Goal: Task Accomplishment & Management: Use online tool/utility

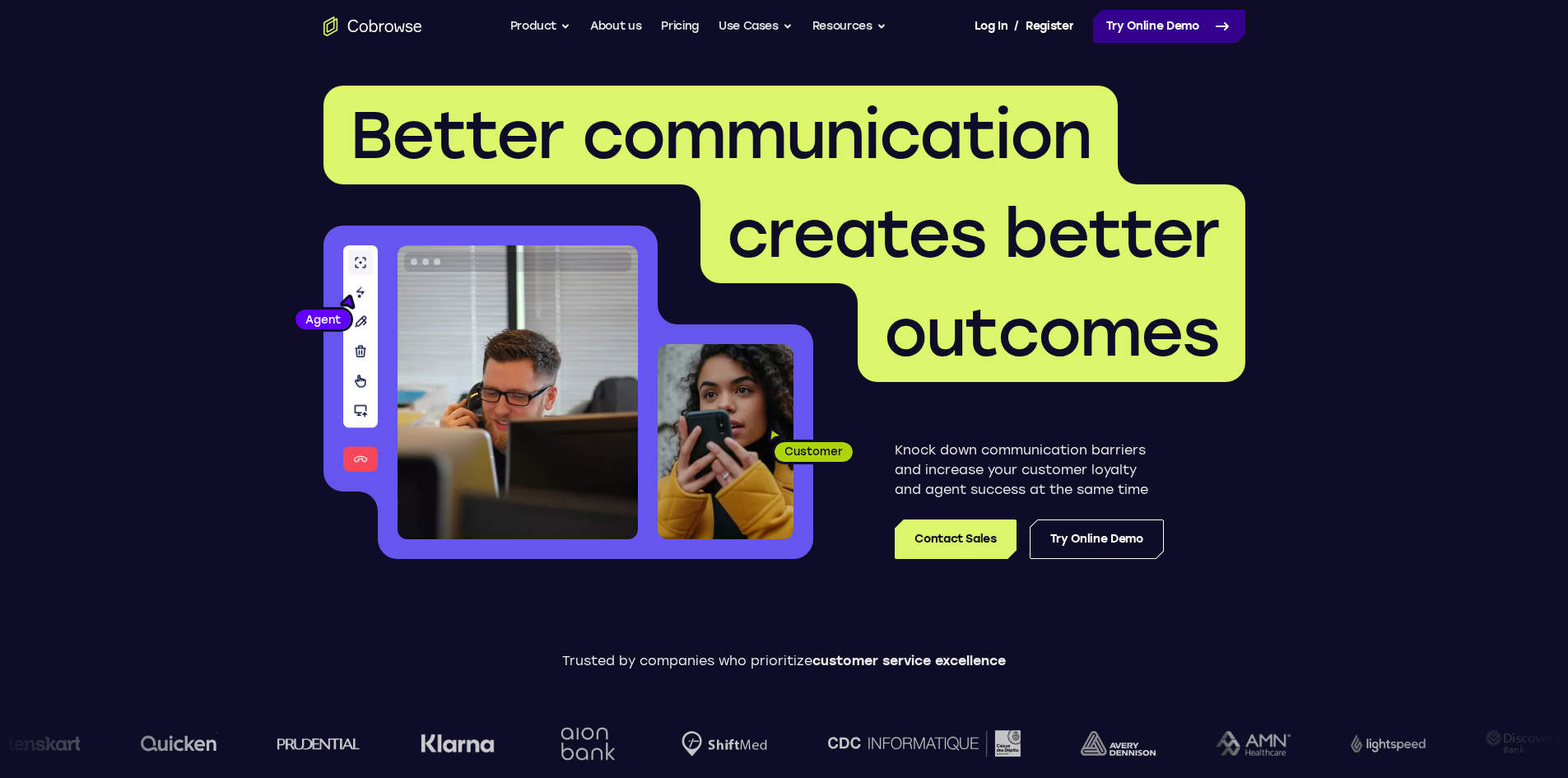
click at [1163, 32] on link "Try Online Demo" at bounding box center [1169, 26] width 152 height 33
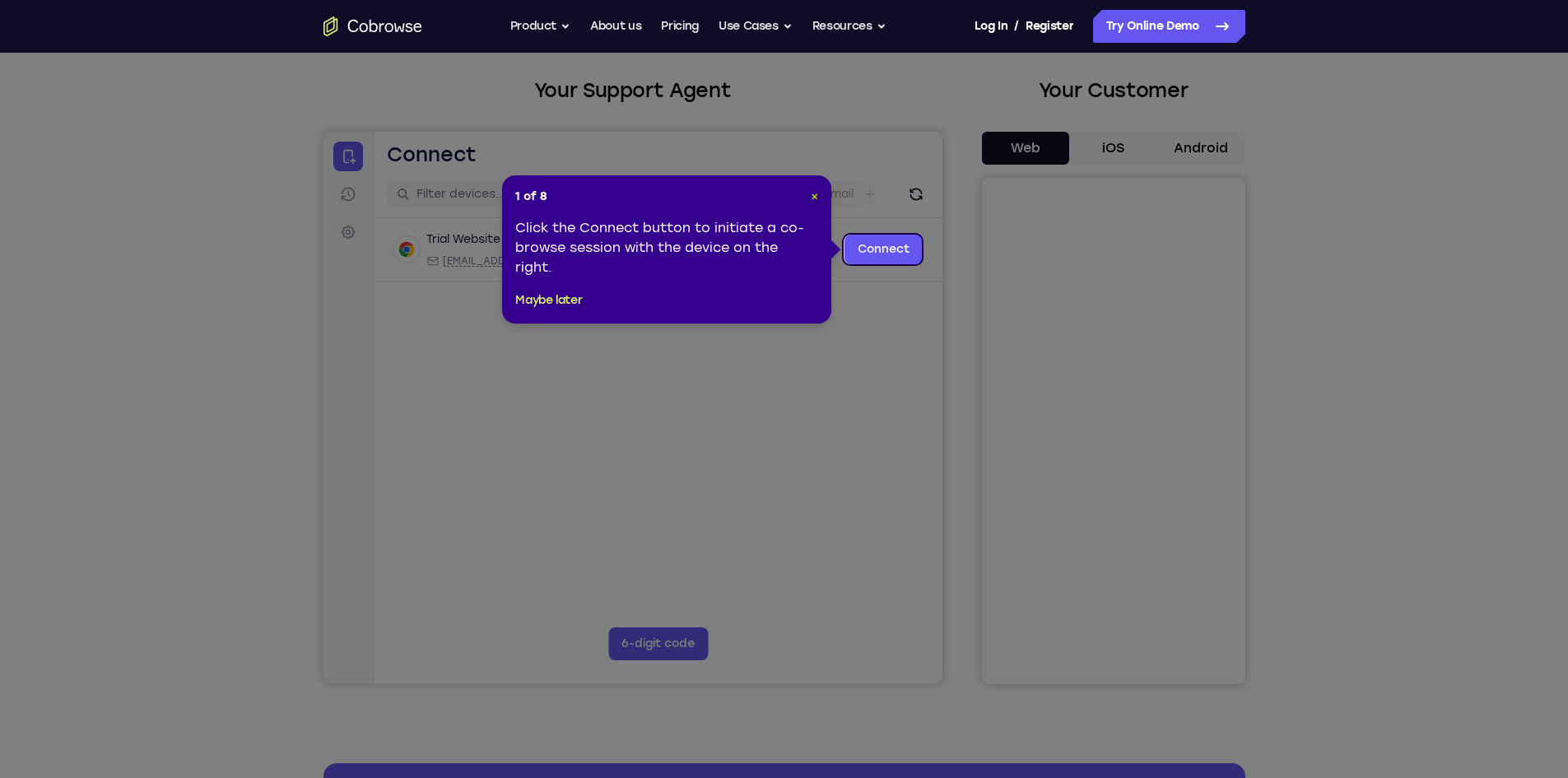
click at [813, 189] on span "×" at bounding box center [815, 196] width 7 height 14
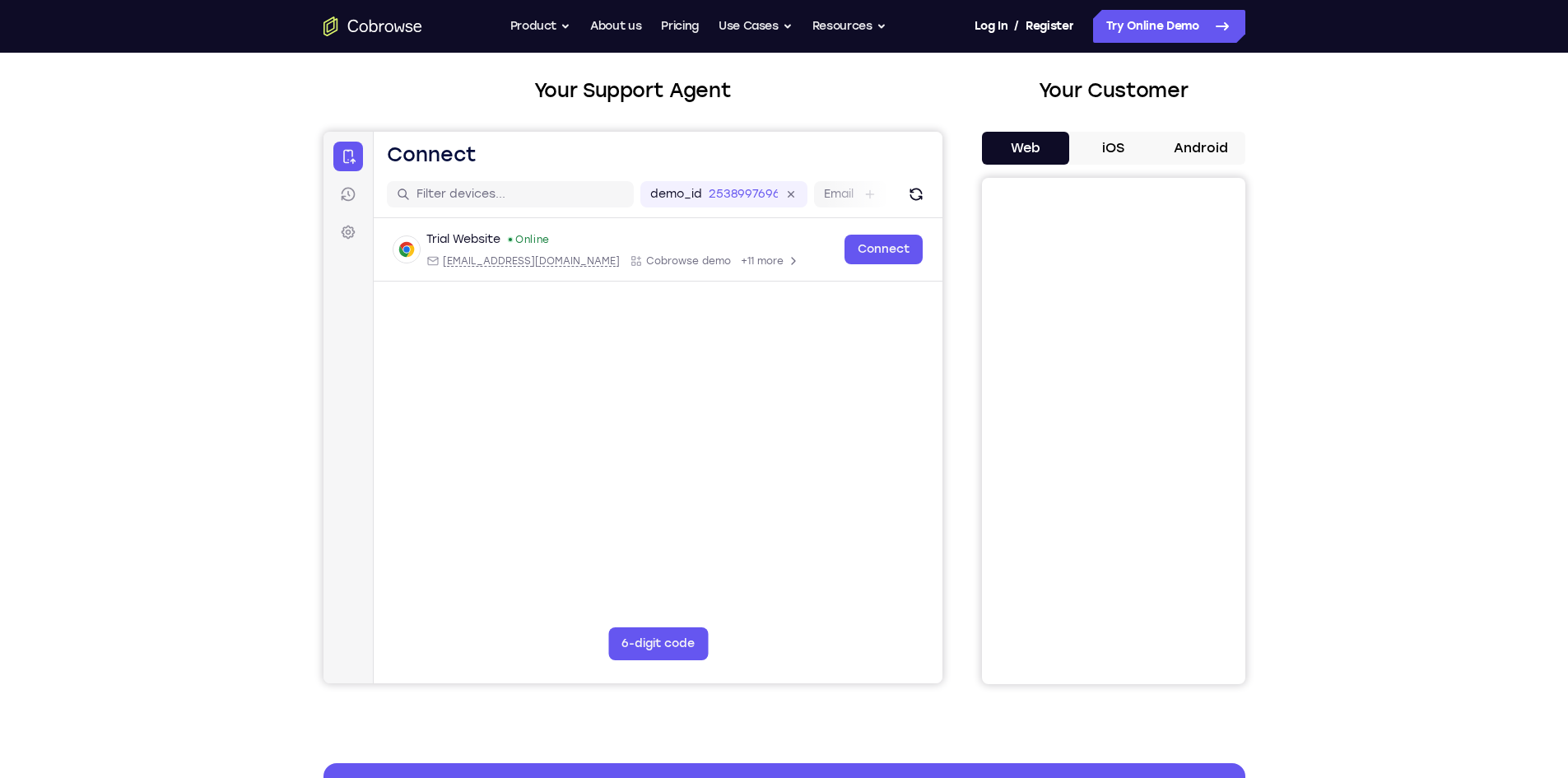
click at [1206, 150] on button "Android" at bounding box center [1201, 149] width 88 height 33
click at [915, 194] on icon "Refresh" at bounding box center [915, 194] width 17 height 17
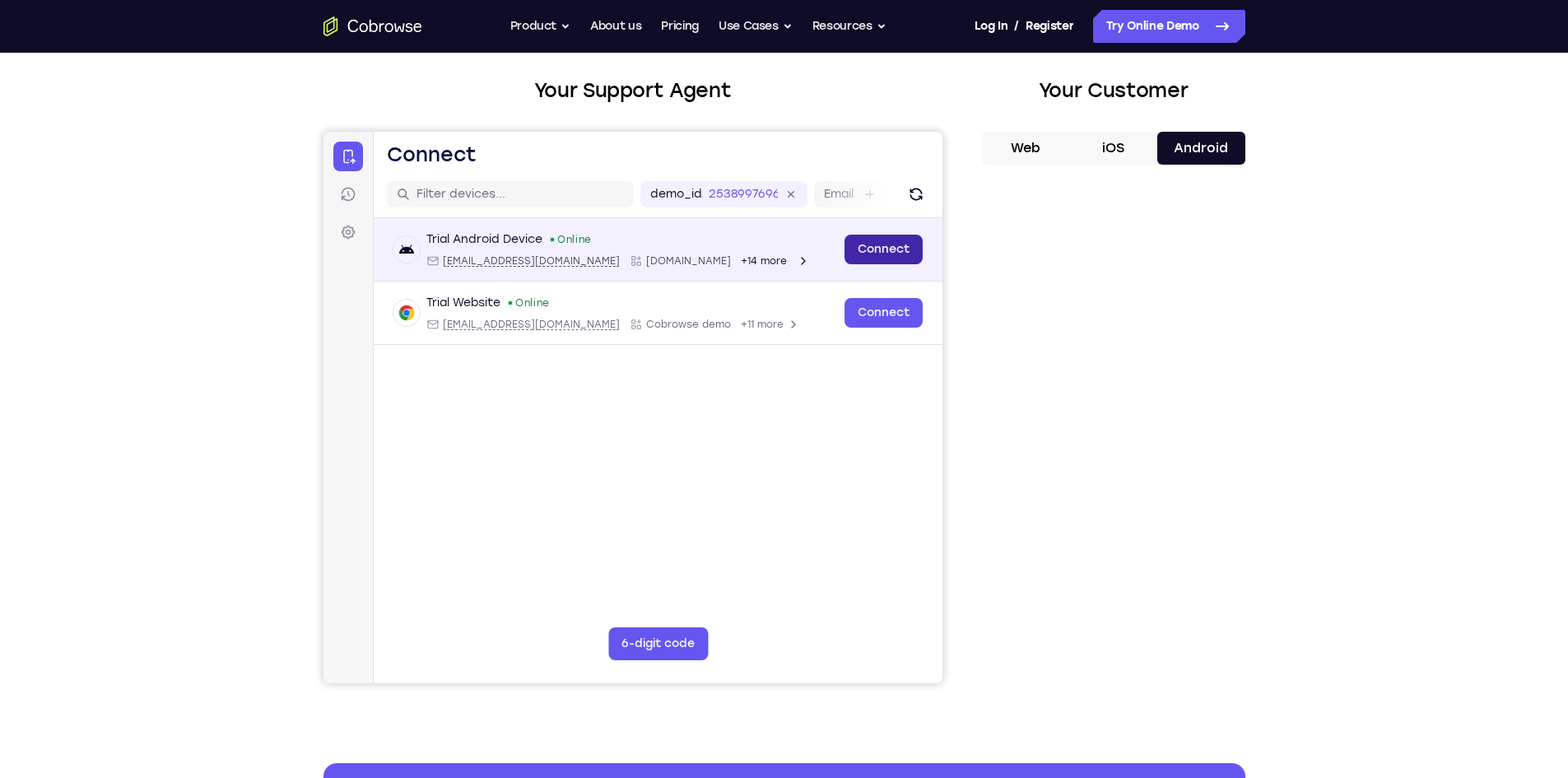
click at [889, 253] on link "Connect" at bounding box center [882, 249] width 78 height 30
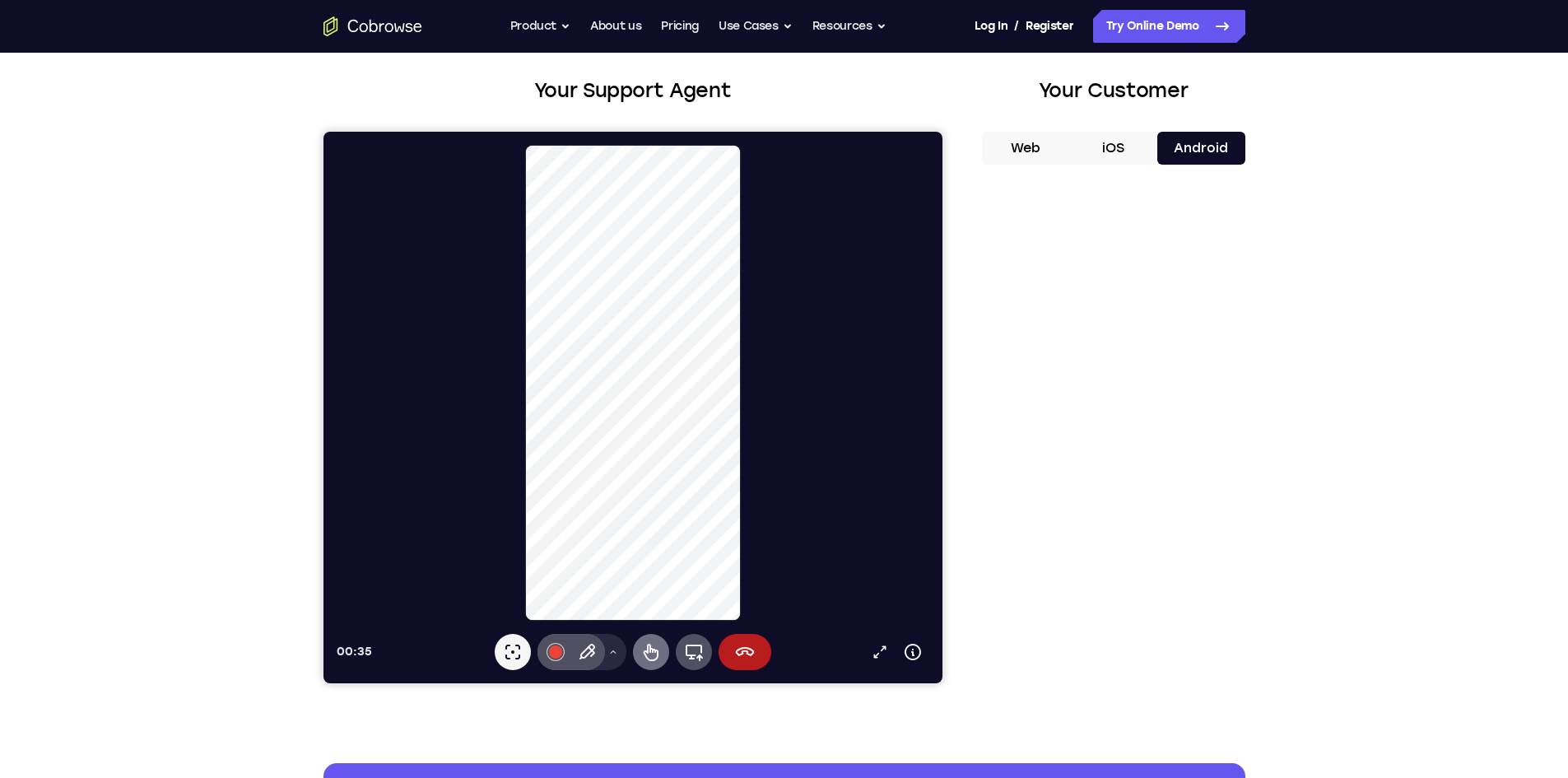
click at [652, 651] on icon at bounding box center [650, 653] width 15 height 18
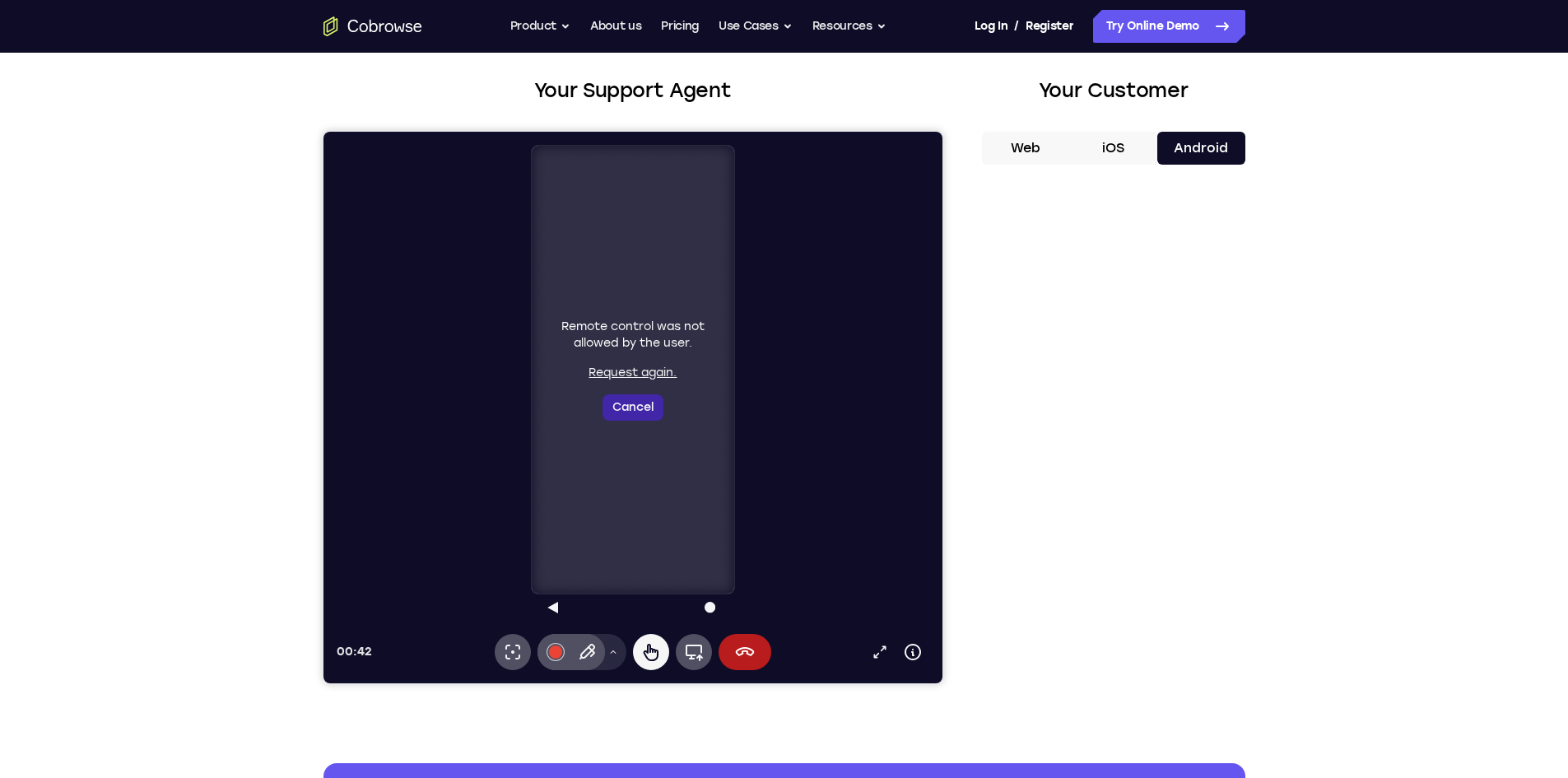
click at [640, 409] on button "Cancel" at bounding box center [633, 408] width 61 height 26
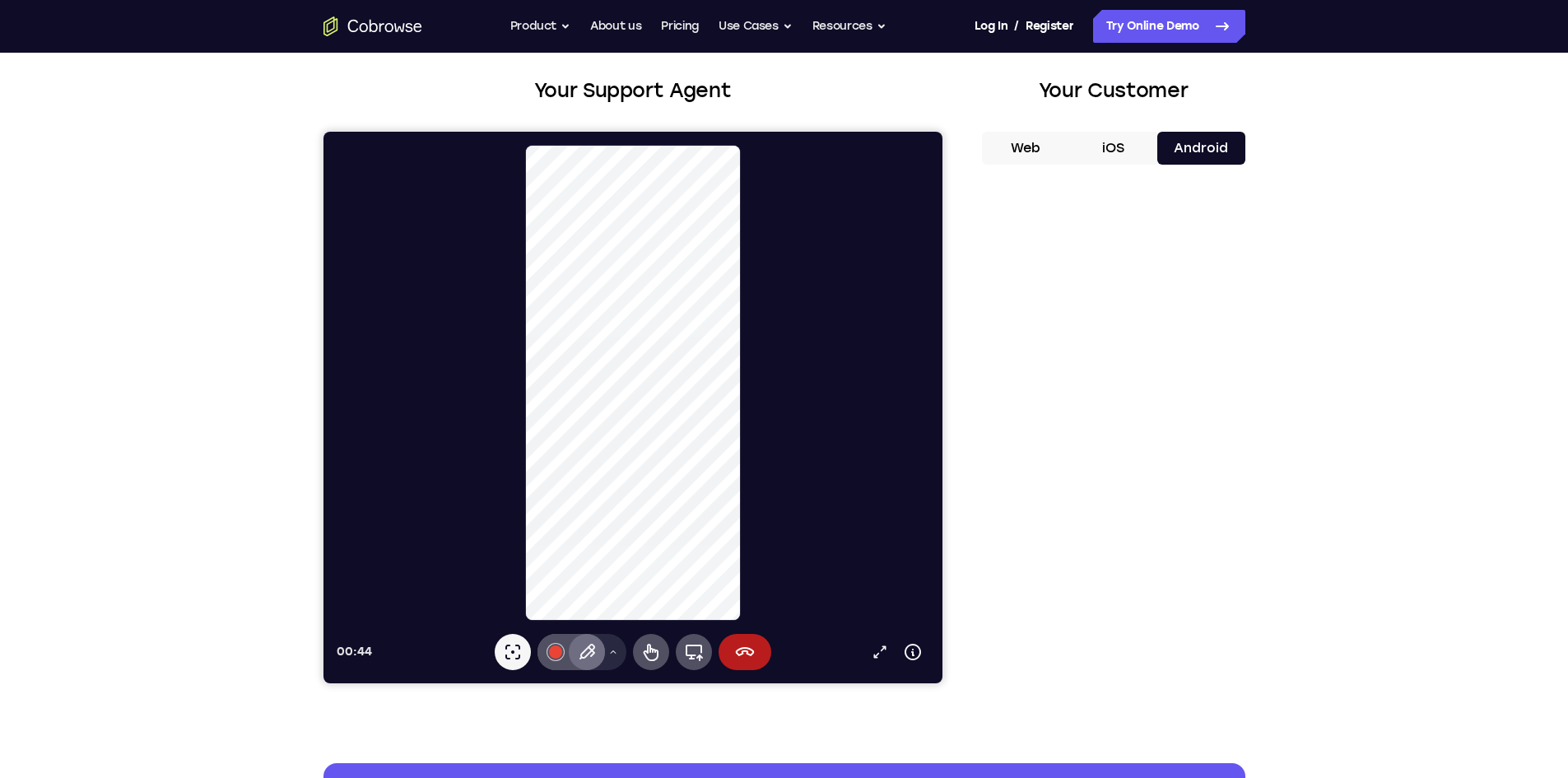
click at [585, 654] on icon at bounding box center [585, 652] width 20 height 20
click at [612, 655] on icon at bounding box center [612, 651] width 10 height 10
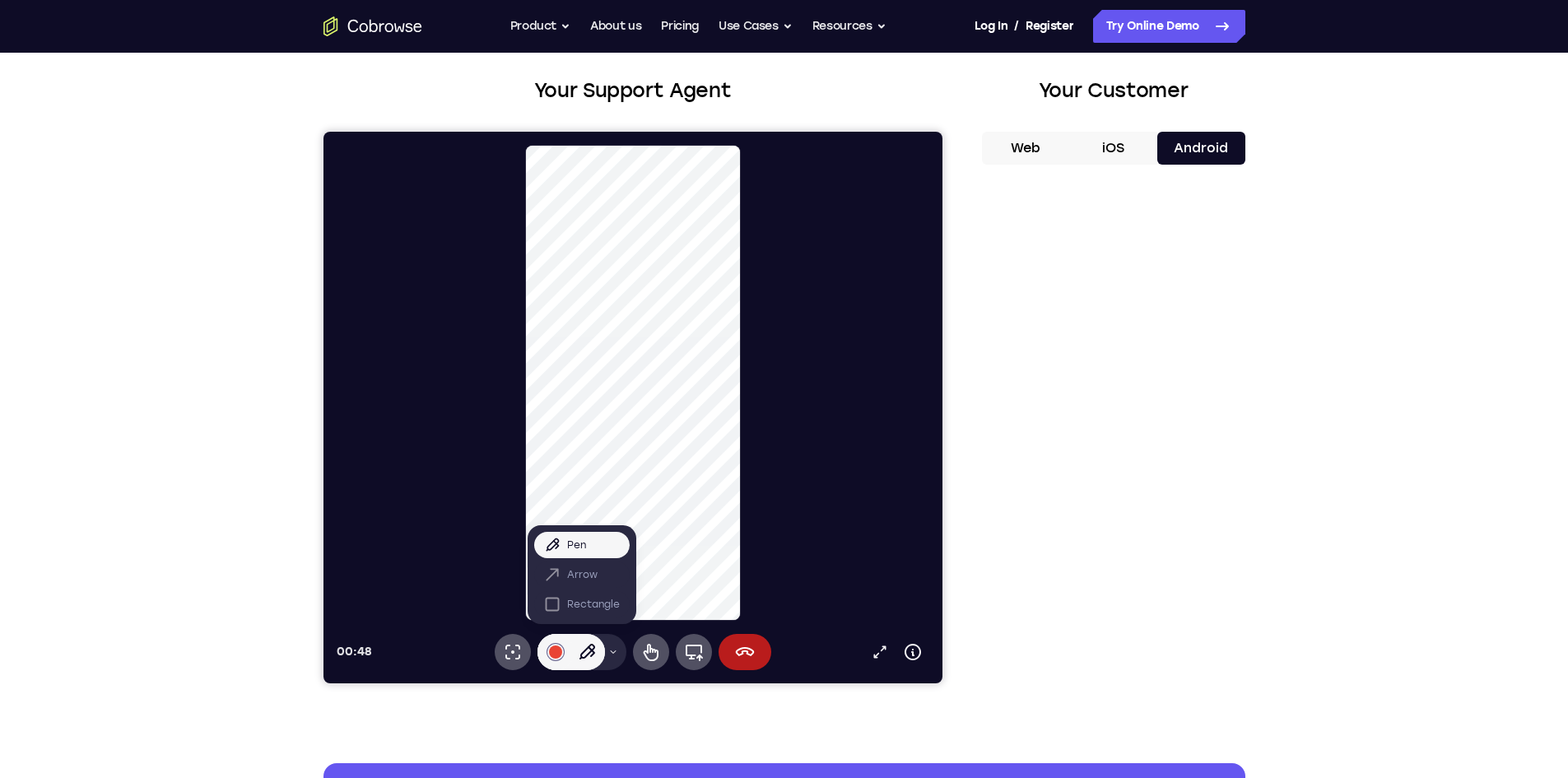
click at [799, 497] on div at bounding box center [639, 383] width 606 height 476
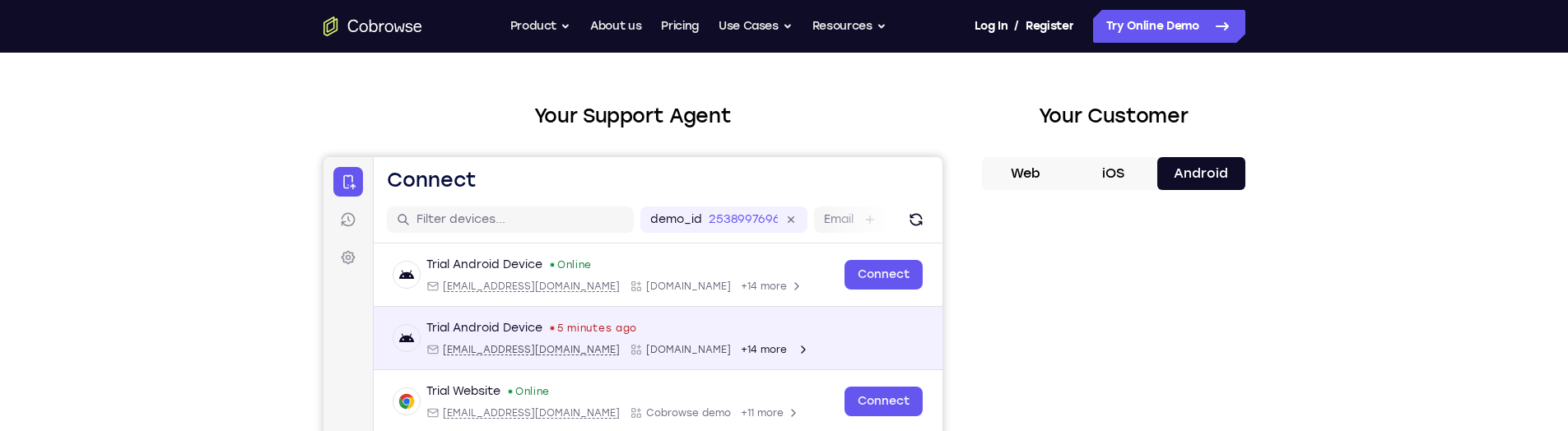
scroll to position [164, 0]
